Goal: Information Seeking & Learning: Find specific fact

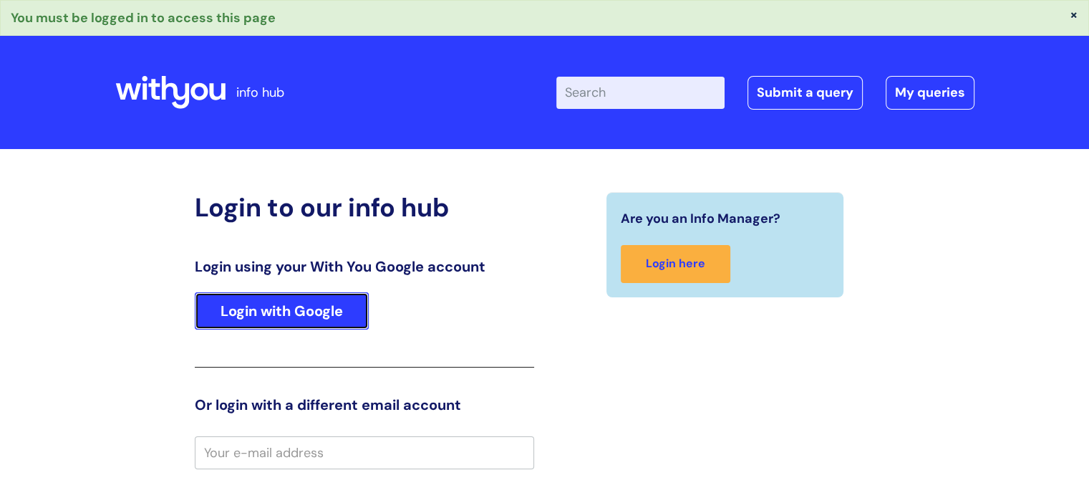
click at [258, 304] on link "Login with Google" at bounding box center [282, 310] width 174 height 37
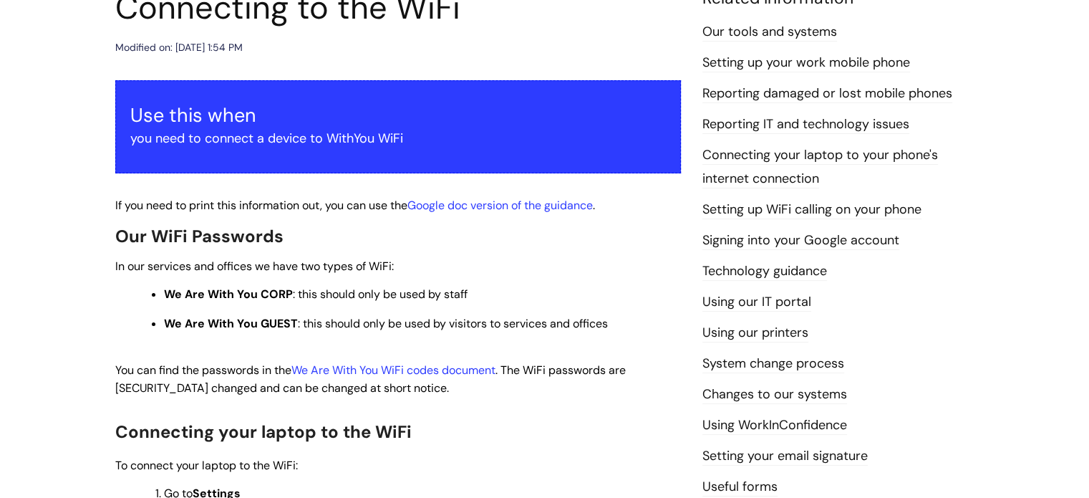
scroll to position [215, 0]
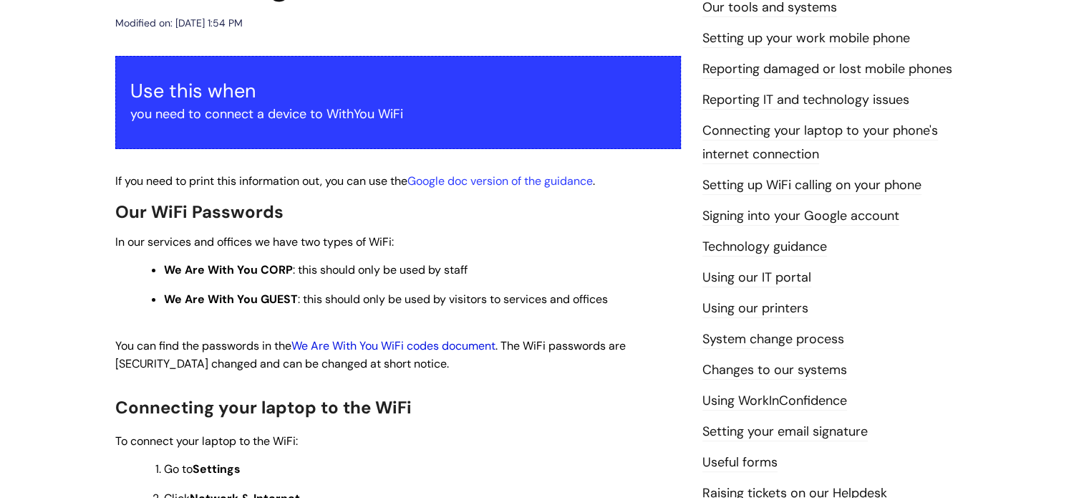
click at [420, 350] on link "We Are With You WiFi codes document" at bounding box center [393, 345] width 204 height 15
